Goal: Information Seeking & Learning: Check status

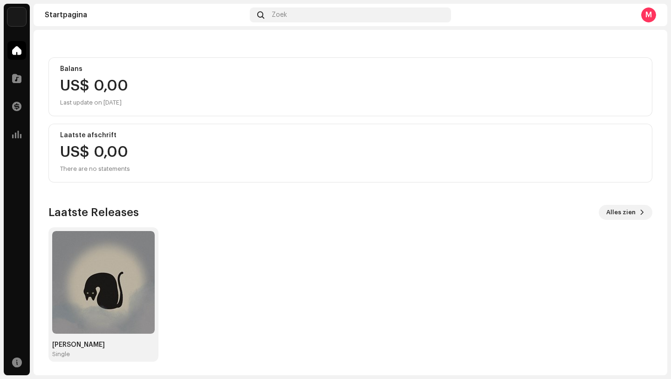
scroll to position [82, 0]
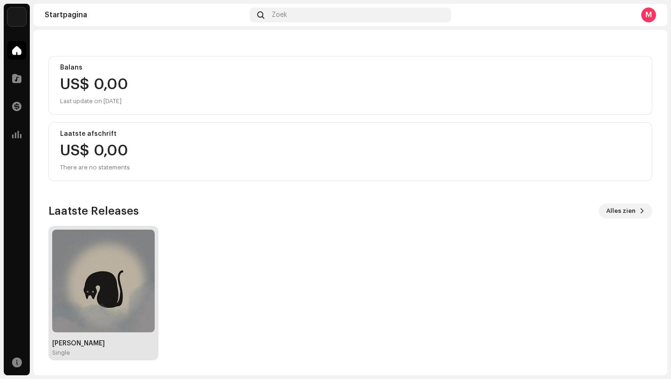
click at [128, 263] on img at bounding box center [103, 280] width 103 height 103
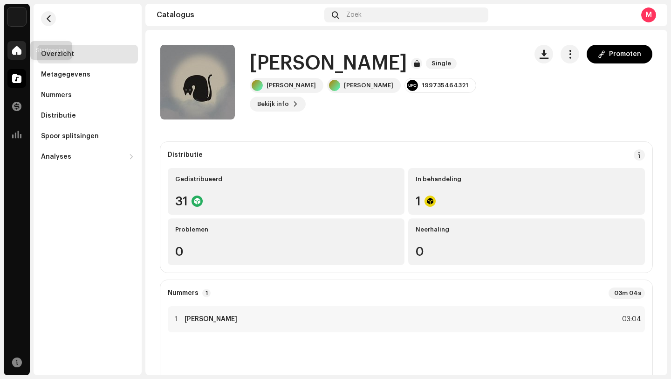
click at [22, 58] on div at bounding box center [16, 50] width 19 height 19
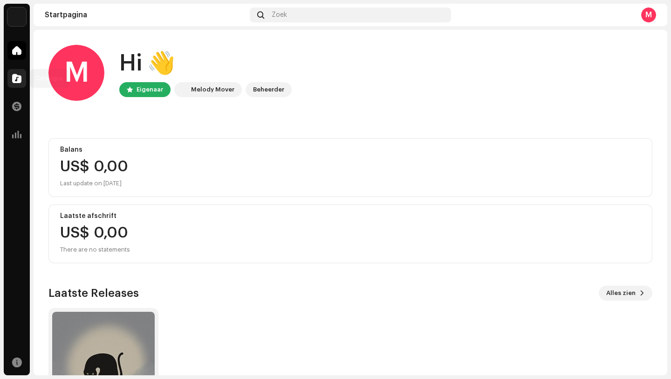
click at [18, 84] on div at bounding box center [16, 78] width 19 height 19
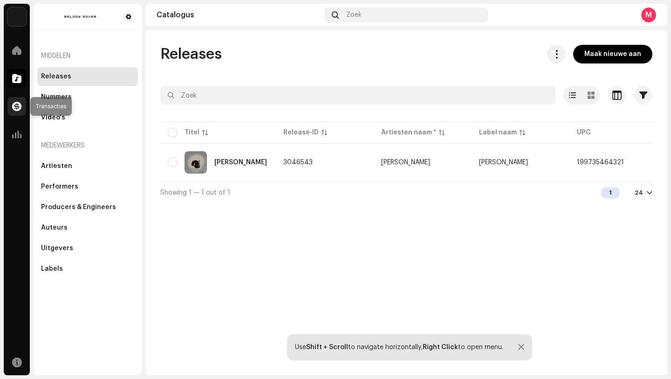
click at [20, 110] on span at bounding box center [16, 106] width 9 height 7
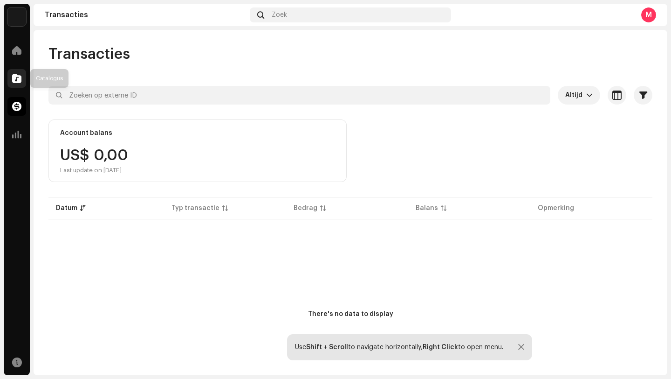
click at [21, 85] on div at bounding box center [16, 78] width 19 height 19
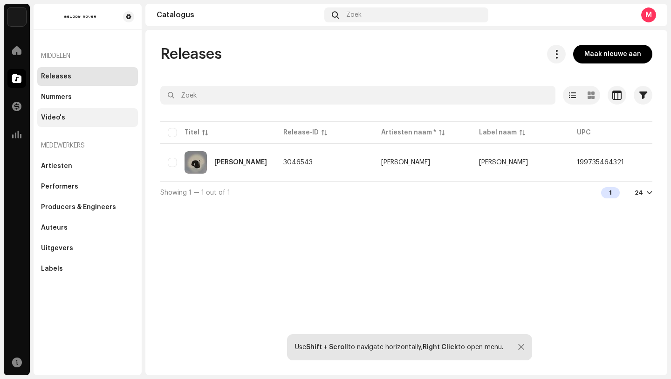
click at [89, 116] on div "Video's" at bounding box center [87, 117] width 93 height 7
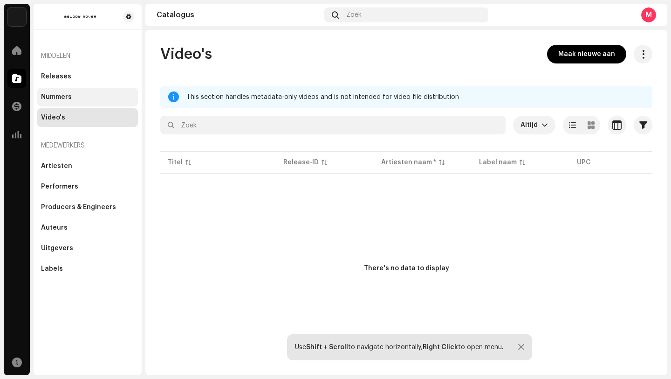
click at [91, 99] on div "Nummers" at bounding box center [87, 96] width 93 height 7
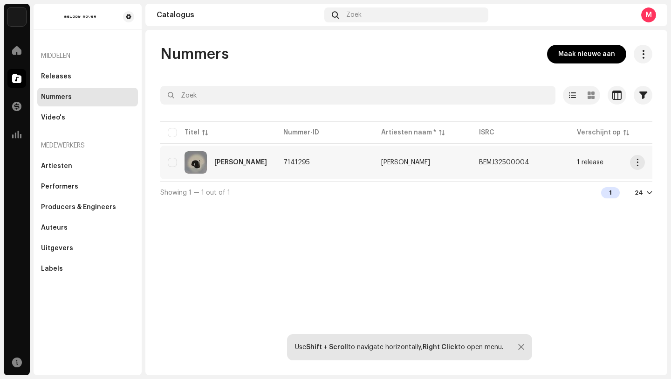
click at [222, 161] on div "[PERSON_NAME]" at bounding box center [240, 162] width 53 height 7
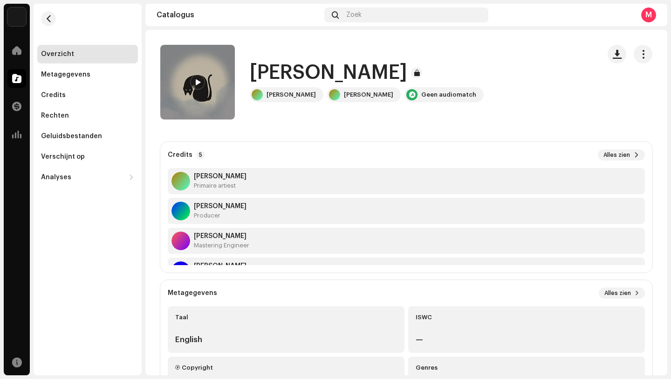
click at [196, 85] on span at bounding box center [198, 82] width 6 height 7
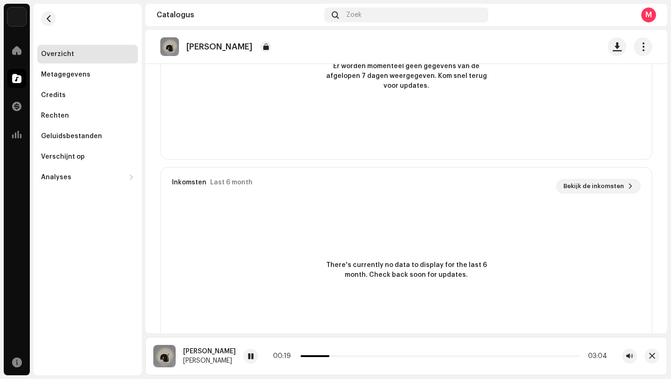
scroll to position [633, 0]
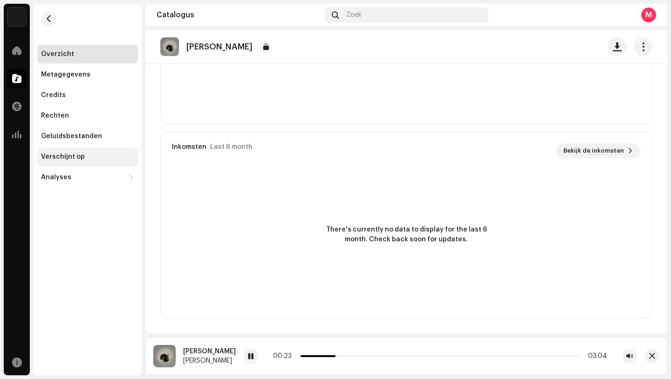
click at [99, 159] on div "Verschijnt op" at bounding box center [87, 156] width 93 height 7
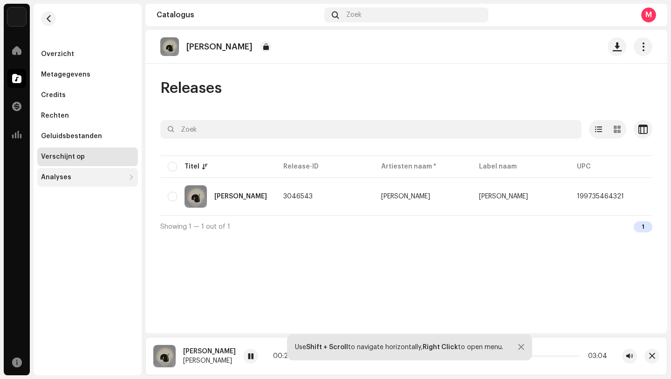
click at [95, 174] on div "Analyses" at bounding box center [83, 176] width 84 height 7
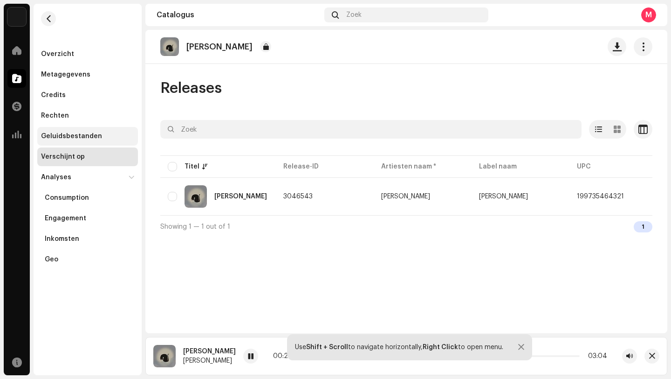
click at [98, 141] on div "Geluidsbestanden" at bounding box center [87, 136] width 101 height 19
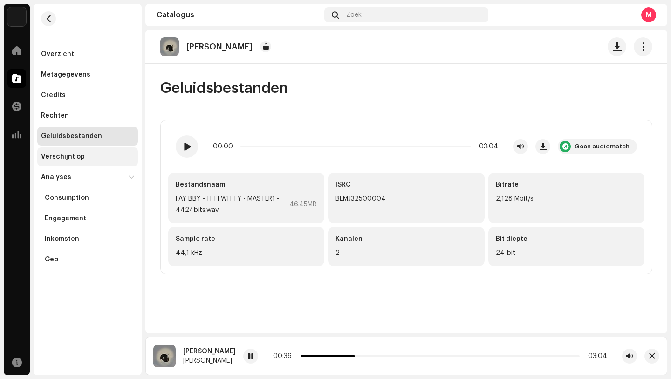
click at [96, 161] on div "Verschijnt op" at bounding box center [87, 156] width 101 height 19
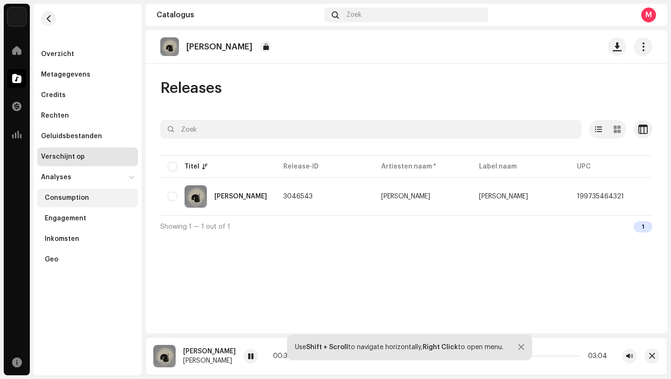
click at [92, 195] on div "Consumption" at bounding box center [90, 197] width 90 height 7
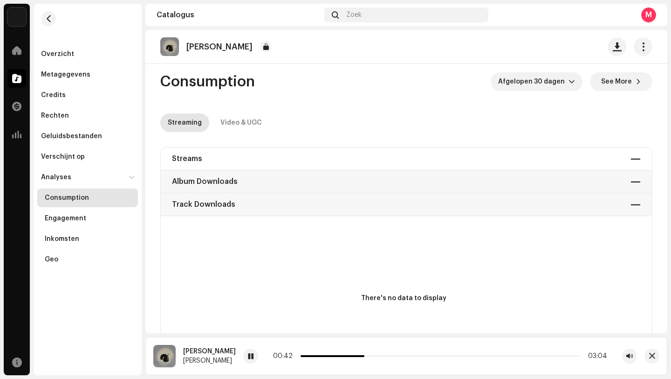
scroll to position [7, 0]
click at [97, 212] on div "Engagement" at bounding box center [87, 218] width 101 height 19
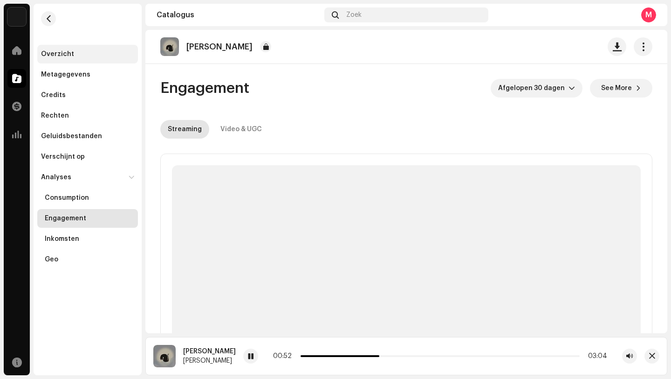
click at [79, 58] on div "Overzicht" at bounding box center [87, 54] width 101 height 19
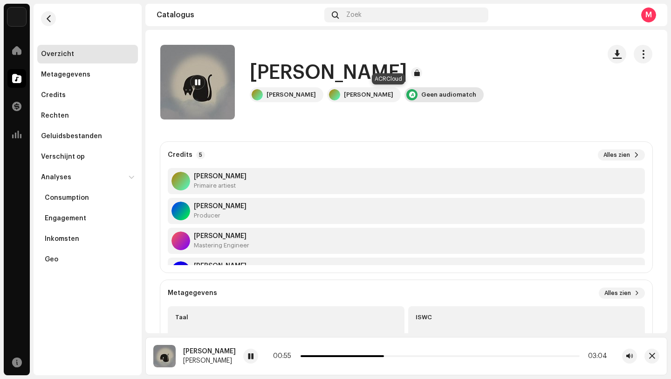
click at [421, 95] on div "Geen audiomatch" at bounding box center [448, 94] width 55 height 7
